Goal: Task Accomplishment & Management: Use online tool/utility

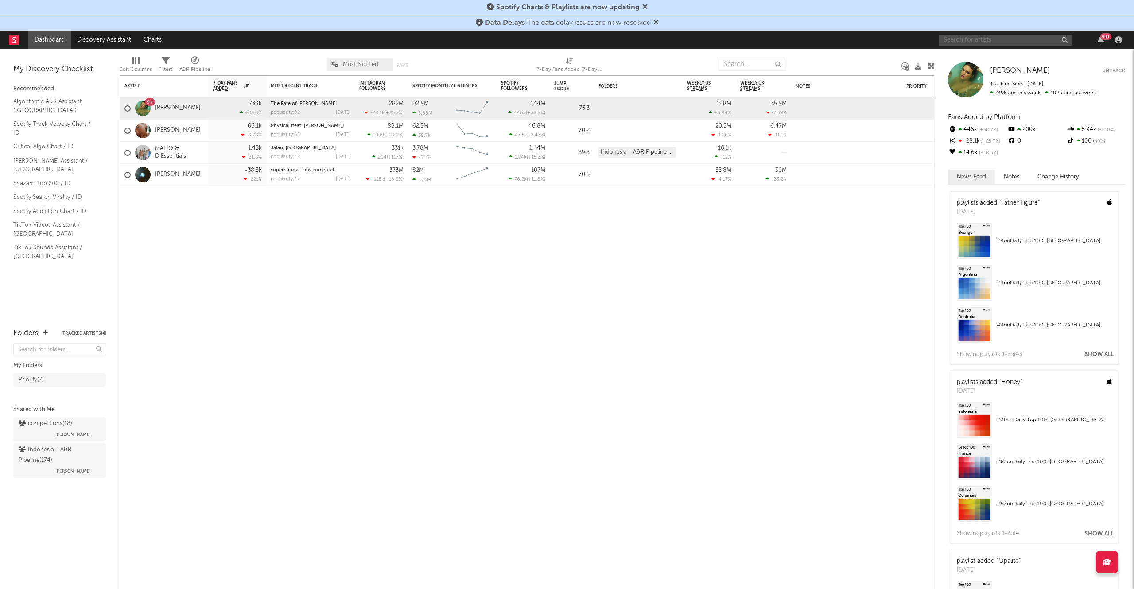
click at [1031, 40] on input "text" at bounding box center [1005, 40] width 133 height 11
type input "coldiac"
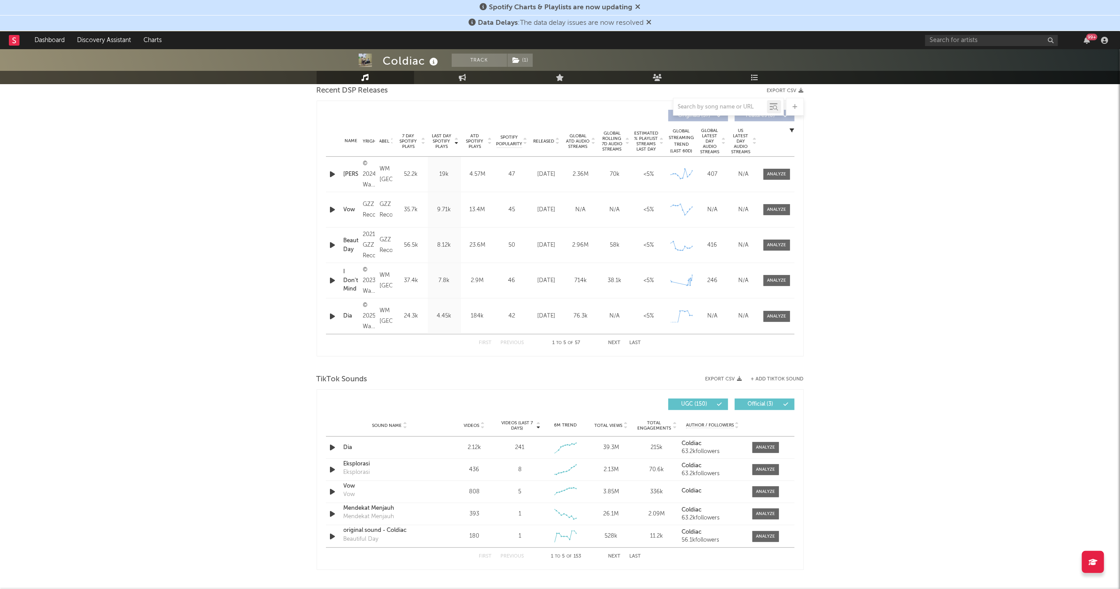
select select "6m"
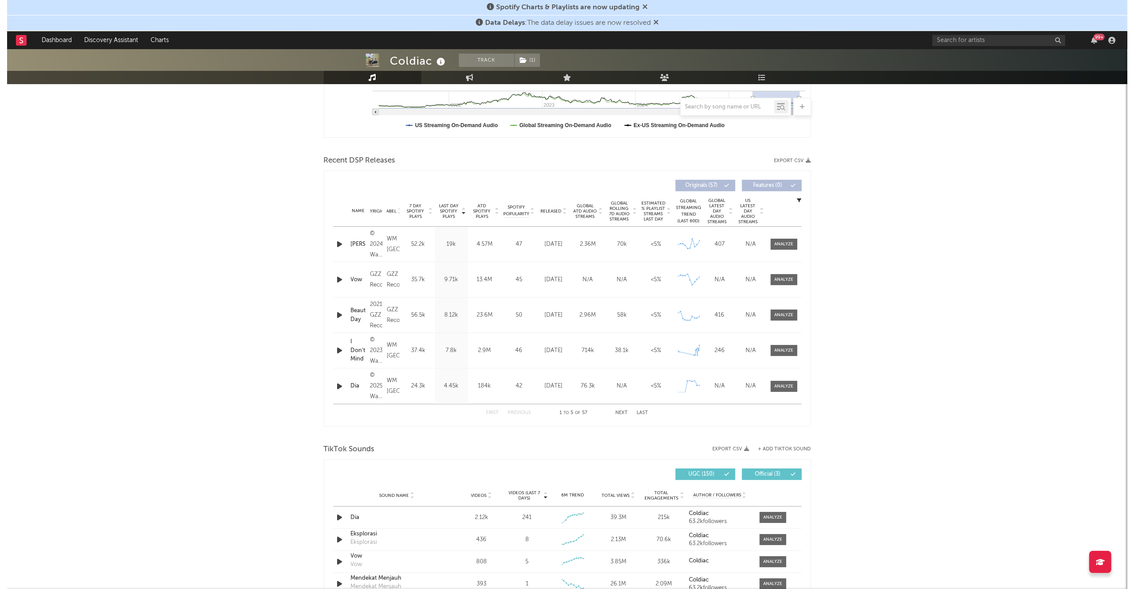
scroll to position [424, 0]
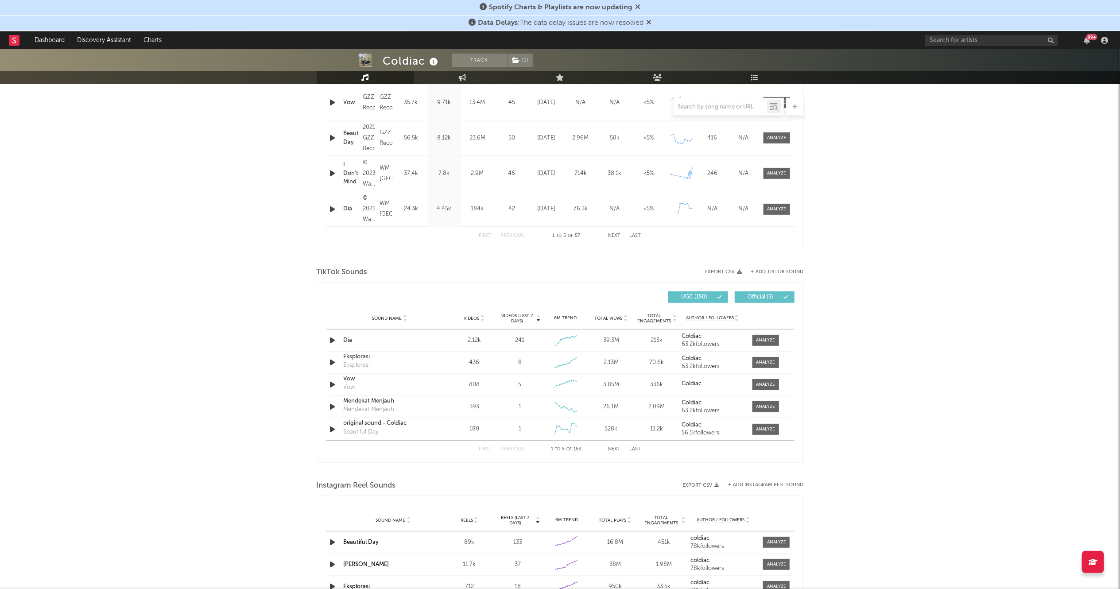
click at [775, 270] on button "+ Add TikTok Sound" at bounding box center [777, 272] width 53 height 5
